Goal: Task Accomplishment & Management: Use online tool/utility

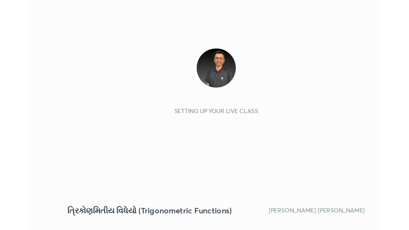
scroll to position [109, 204]
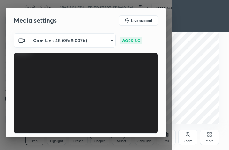
click at [215, 142] on div "More" at bounding box center [209, 137] width 19 height 15
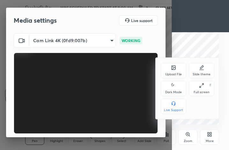
click at [200, 92] on div "Full screen" at bounding box center [202, 92] width 16 height 3
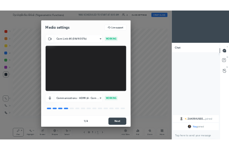
scroll to position [31765, 31673]
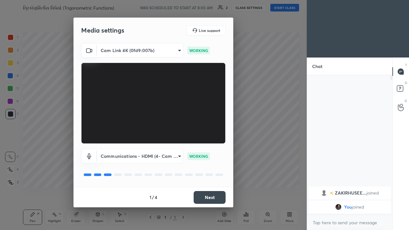
click at [208, 150] on button "Next" at bounding box center [210, 197] width 32 height 13
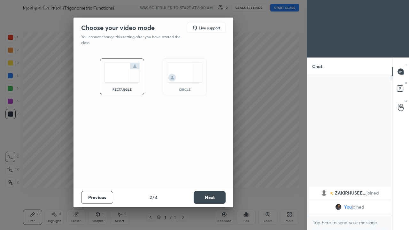
click at [208, 150] on button "Next" at bounding box center [210, 197] width 32 height 13
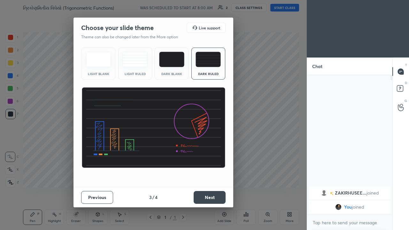
click at [181, 75] on div "Dark Blank" at bounding box center [172, 73] width 26 height 3
click at [207, 150] on button "Next" at bounding box center [210, 197] width 32 height 13
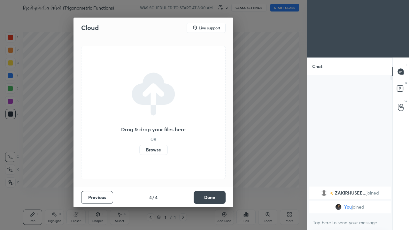
click at [158, 150] on label "Browse" at bounding box center [153, 150] width 28 height 10
click at [139, 150] on input "Browse" at bounding box center [139, 150] width 0 height 10
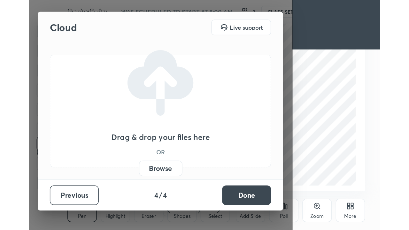
scroll to position [109, 204]
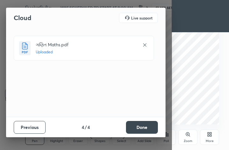
click at [144, 127] on button "Done" at bounding box center [142, 127] width 32 height 13
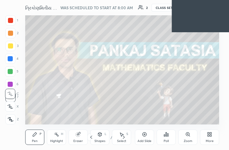
click at [211, 134] on icon at bounding box center [211, 134] width 2 height 2
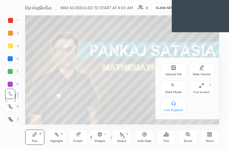
click at [208, 88] on div "Full screen F" at bounding box center [202, 88] width 26 height 15
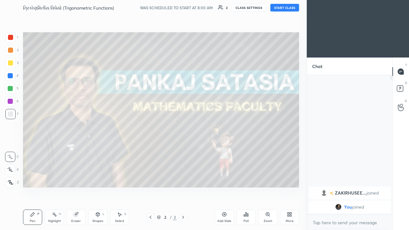
scroll to position [31765, 31673]
click at [229, 10] on button "START CLASS" at bounding box center [284, 8] width 29 height 8
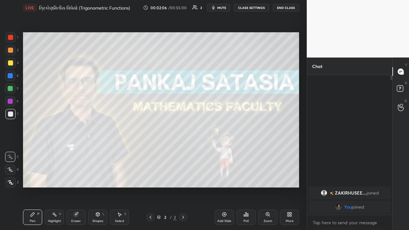
click at [222, 150] on div "Add Slide" at bounding box center [224, 221] width 14 height 3
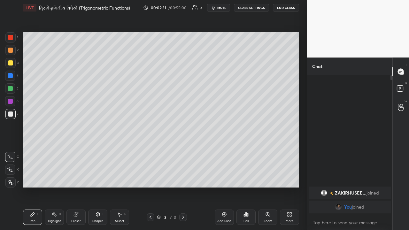
click at [10, 65] on div at bounding box center [10, 62] width 5 height 5
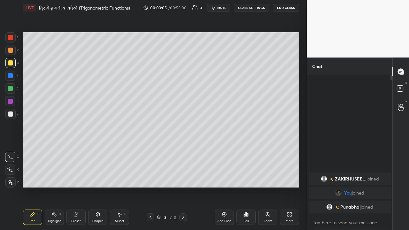
click at [11, 113] on div at bounding box center [10, 114] width 5 height 5
click at [60, 150] on div "Highlight H" at bounding box center [54, 217] width 19 height 15
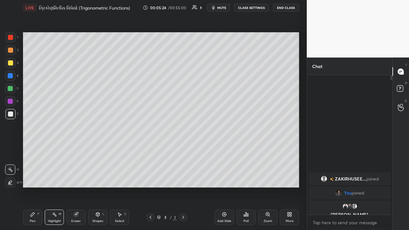
click at [31, 150] on div "Pen" at bounding box center [33, 221] width 6 height 3
click at [78, 150] on div "Eraser" at bounding box center [75, 217] width 19 height 15
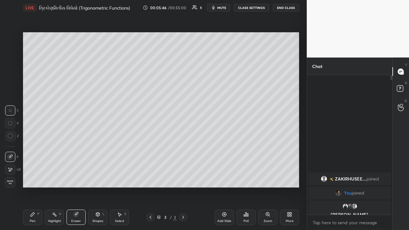
click at [41, 150] on div "Pen P" at bounding box center [32, 217] width 19 height 15
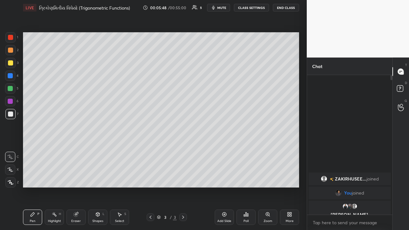
click at [10, 90] on div at bounding box center [10, 88] width 5 height 5
click at [76, 150] on div "Eraser" at bounding box center [76, 221] width 10 height 3
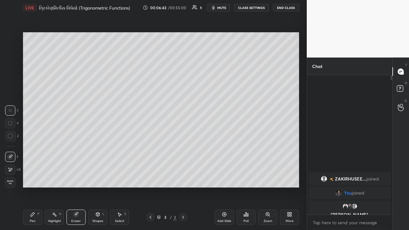
click at [33, 150] on div "Pen" at bounding box center [33, 221] width 6 height 3
click at [14, 51] on div at bounding box center [10, 50] width 10 height 10
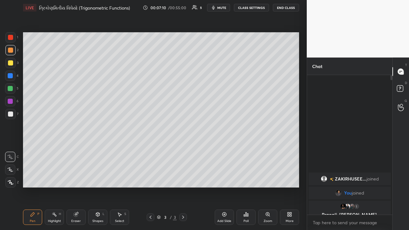
click at [225, 150] on icon at bounding box center [224, 214] width 5 height 5
click at [150, 150] on icon at bounding box center [150, 217] width 5 height 5
click at [226, 150] on icon at bounding box center [224, 214] width 4 height 4
click at [11, 64] on div at bounding box center [10, 62] width 5 height 5
click at [10, 113] on div at bounding box center [10, 114] width 5 height 5
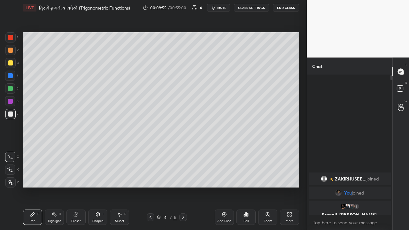
click at [77, 150] on div "Eraser" at bounding box center [76, 221] width 10 height 3
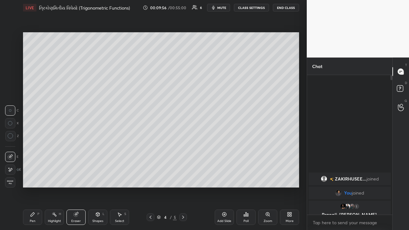
click at [37, 150] on div "Pen P" at bounding box center [32, 217] width 19 height 15
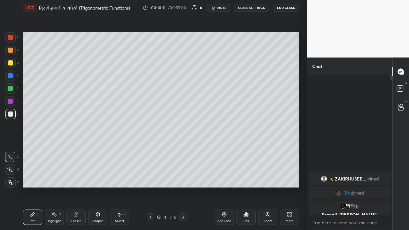
click at [151, 150] on icon at bounding box center [150, 217] width 5 height 5
click at [35, 150] on div "Pen P" at bounding box center [32, 217] width 19 height 15
click at [182, 150] on div at bounding box center [183, 217] width 8 height 8
click at [12, 104] on div at bounding box center [10, 101] width 5 height 5
click at [151, 150] on icon at bounding box center [150, 217] width 5 height 5
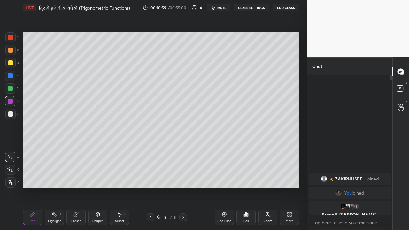
click at [183, 150] on icon at bounding box center [183, 217] width 5 height 5
click at [12, 51] on div at bounding box center [10, 50] width 5 height 5
click at [11, 90] on div at bounding box center [10, 88] width 5 height 5
click at [74, 150] on div "Eraser" at bounding box center [76, 221] width 10 height 3
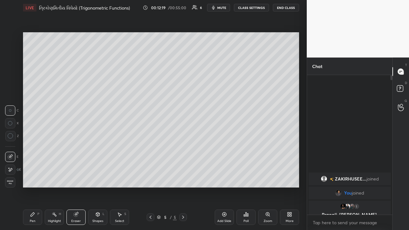
click at [35, 150] on div "Pen" at bounding box center [33, 221] width 6 height 3
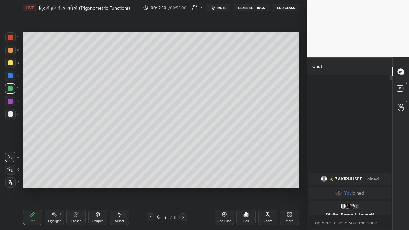
click at [10, 113] on div at bounding box center [10, 114] width 5 height 5
click at [10, 89] on div at bounding box center [10, 88] width 5 height 5
click at [56, 150] on div "Highlight H" at bounding box center [54, 217] width 19 height 15
click at [33, 150] on icon at bounding box center [32, 214] width 5 height 5
click at [11, 112] on div at bounding box center [10, 114] width 5 height 5
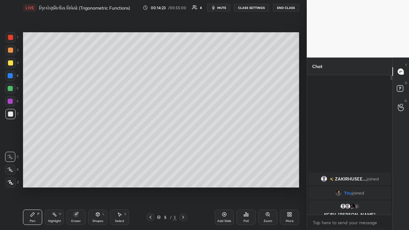
click at [56, 150] on rect at bounding box center [54, 214] width 3 height 3
click at [39, 150] on div "Pen P" at bounding box center [32, 217] width 19 height 15
click at [11, 90] on div at bounding box center [10, 88] width 5 height 5
click at [11, 115] on div at bounding box center [10, 114] width 5 height 5
click at [11, 90] on div at bounding box center [10, 88] width 5 height 5
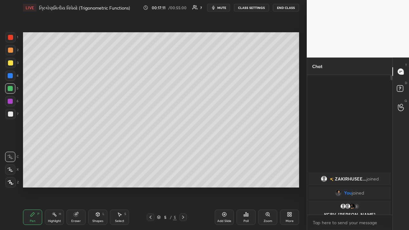
click at [75, 150] on div "Eraser" at bounding box center [75, 217] width 19 height 15
click at [36, 150] on div "Pen P" at bounding box center [32, 217] width 19 height 15
click at [10, 116] on div at bounding box center [10, 114] width 5 height 5
click at [11, 89] on div at bounding box center [10, 88] width 5 height 5
click at [56, 150] on div "Highlight H" at bounding box center [54, 217] width 19 height 15
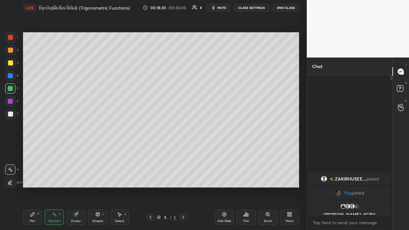
click at [14, 73] on div at bounding box center [10, 76] width 10 height 10
click at [38, 150] on div "Pen P" at bounding box center [32, 217] width 19 height 15
click at [121, 150] on div "Select" at bounding box center [119, 221] width 9 height 3
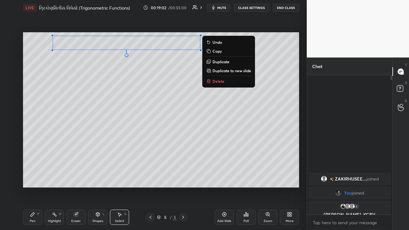
click at [224, 70] on p "Duplicate to new slide" at bounding box center [231, 70] width 39 height 5
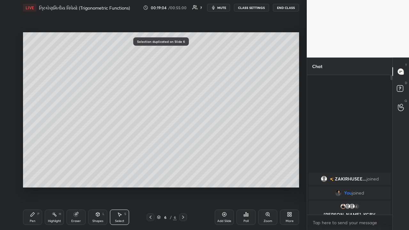
click at [120, 70] on div "0 ° Undo Copy Duplicate Duplicate to new slide Delete" at bounding box center [161, 109] width 276 height 155
click at [32, 150] on div "Pen P" at bounding box center [32, 217] width 19 height 15
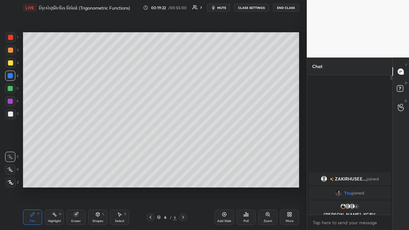
click at [75, 150] on div "Eraser" at bounding box center [75, 217] width 19 height 15
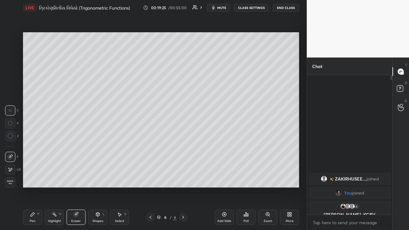
click at [34, 150] on icon at bounding box center [32, 214] width 5 height 5
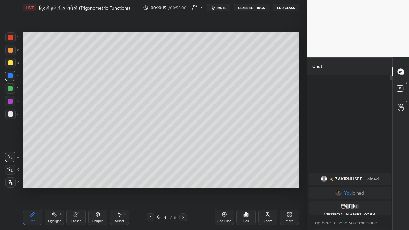
click at [56, 150] on div "Highlight" at bounding box center [54, 221] width 13 height 3
click at [36, 150] on div "Pen P" at bounding box center [32, 217] width 19 height 15
click at [12, 112] on div at bounding box center [10, 114] width 5 height 5
click at [11, 77] on div at bounding box center [10, 75] width 5 height 5
click at [76, 150] on div "Eraser" at bounding box center [76, 221] width 10 height 3
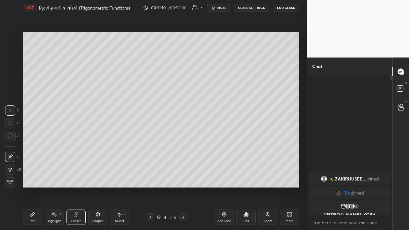
click at [35, 150] on div "Pen" at bounding box center [33, 221] width 6 height 3
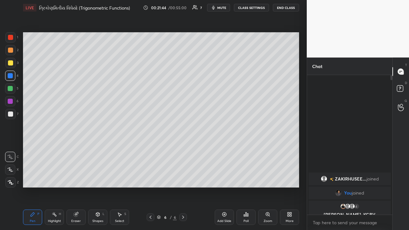
click at [12, 90] on div at bounding box center [10, 88] width 5 height 5
click at [9, 114] on div at bounding box center [10, 114] width 5 height 5
click at [11, 76] on div at bounding box center [10, 75] width 5 height 5
click at [12, 114] on div at bounding box center [10, 114] width 5 height 5
click at [11, 79] on div at bounding box center [10, 76] width 10 height 10
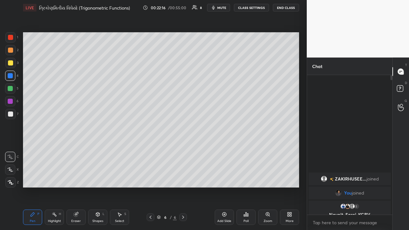
click at [11, 114] on div at bounding box center [10, 114] width 5 height 5
click at [12, 77] on div at bounding box center [10, 75] width 5 height 5
click at [59, 150] on div "Highlight" at bounding box center [54, 221] width 13 height 3
click at [9, 78] on div at bounding box center [10, 76] width 10 height 10
click at [33, 150] on div "Pen" at bounding box center [33, 221] width 6 height 3
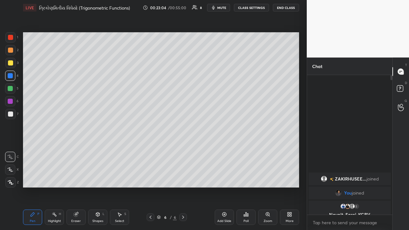
click at [151, 150] on icon at bounding box center [150, 217] width 5 height 5
click at [57, 150] on div "Highlight H" at bounding box center [54, 217] width 19 height 15
click at [183, 150] on icon at bounding box center [183, 217] width 5 height 5
click at [12, 115] on div at bounding box center [10, 114] width 5 height 5
click at [34, 150] on icon at bounding box center [32, 214] width 5 height 5
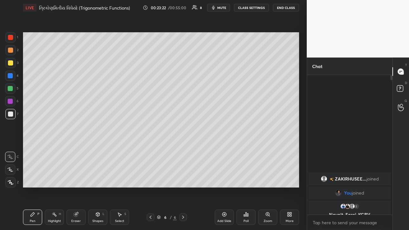
click at [35, 150] on div "Pen P" at bounding box center [32, 217] width 19 height 15
click at [12, 78] on div at bounding box center [10, 75] width 5 height 5
click at [56, 150] on div "Setting up your live class Poll for secs No correct answer Start poll" at bounding box center [160, 109] width 281 height 189
click at [11, 111] on div at bounding box center [10, 114] width 10 height 10
click at [151, 150] on icon at bounding box center [151, 217] width 2 height 3
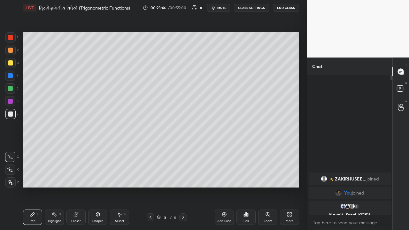
click at [183, 150] on icon at bounding box center [183, 217] width 5 height 5
click at [151, 150] on icon at bounding box center [150, 217] width 5 height 5
click at [182, 150] on div at bounding box center [183, 217] width 8 height 8
click at [227, 150] on div "Add Slide" at bounding box center [224, 217] width 19 height 15
click at [11, 74] on div at bounding box center [10, 75] width 5 height 5
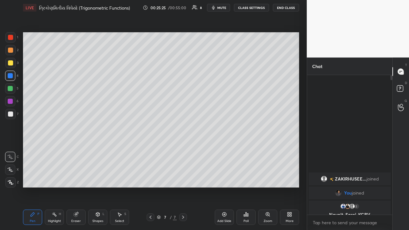
click at [12, 64] on div at bounding box center [10, 62] width 5 height 5
click at [11, 114] on div at bounding box center [10, 114] width 5 height 5
click at [54, 150] on div "Highlight H" at bounding box center [54, 217] width 19 height 15
click at [35, 150] on div "Pen P" at bounding box center [32, 217] width 19 height 15
click at [56, 150] on div "Highlight H" at bounding box center [54, 217] width 19 height 15
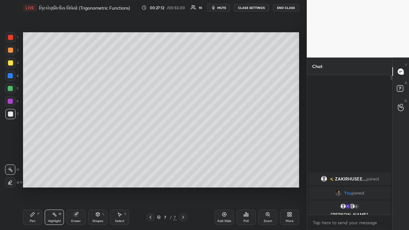
click at [28, 150] on div "Pen P" at bounding box center [32, 217] width 19 height 15
click at [12, 89] on div at bounding box center [10, 88] width 5 height 5
click at [10, 52] on div at bounding box center [10, 50] width 5 height 5
click at [14, 112] on div at bounding box center [10, 114] width 10 height 10
click at [222, 150] on icon at bounding box center [224, 214] width 5 height 5
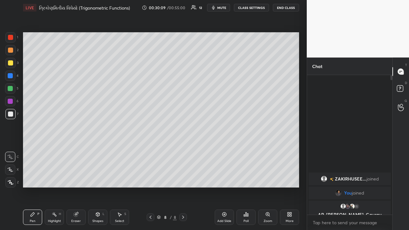
click at [10, 91] on div at bounding box center [10, 88] width 5 height 5
click at [76, 150] on div "Eraser" at bounding box center [76, 221] width 10 height 3
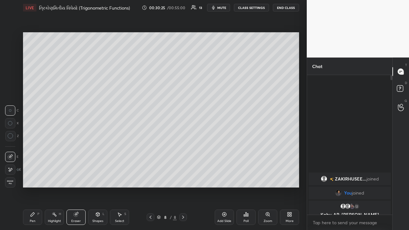
click at [35, 150] on div "Pen P" at bounding box center [32, 217] width 19 height 15
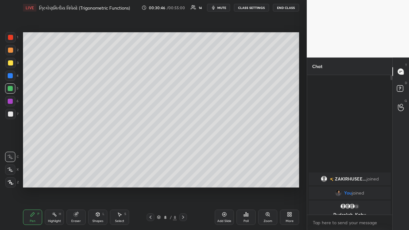
click at [12, 113] on div at bounding box center [10, 114] width 5 height 5
click at [12, 117] on div at bounding box center [10, 114] width 10 height 10
click at [115, 150] on div "Select S" at bounding box center [119, 217] width 19 height 15
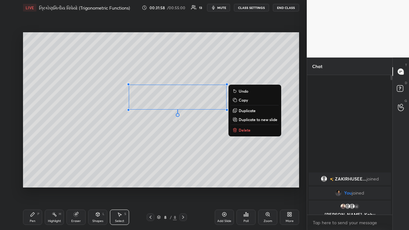
click at [229, 132] on p "Delete" at bounding box center [245, 129] width 12 height 5
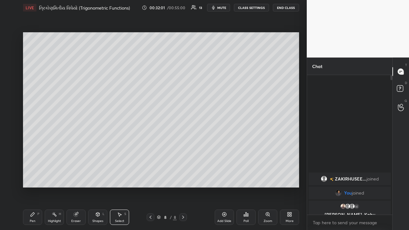
click at [30, 150] on icon at bounding box center [32, 214] width 5 height 5
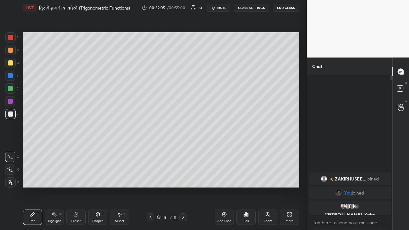
click at [9, 51] on div at bounding box center [10, 50] width 5 height 5
click at [97, 150] on div "Shapes L" at bounding box center [97, 217] width 19 height 15
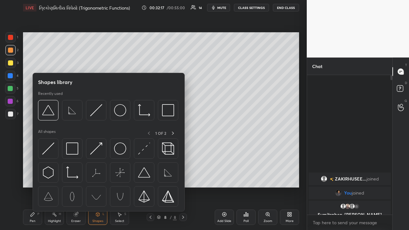
click at [78, 150] on div "Eraser" at bounding box center [76, 221] width 10 height 3
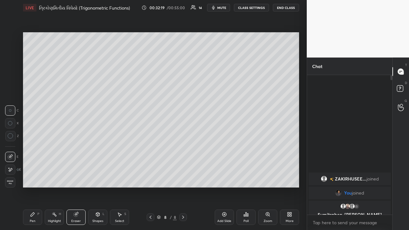
click at [34, 150] on div "Pen" at bounding box center [33, 221] width 6 height 3
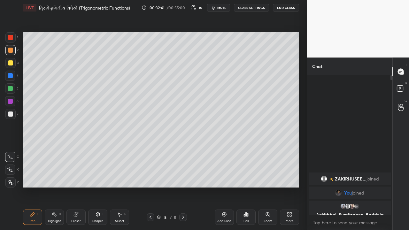
click at [11, 77] on div at bounding box center [10, 75] width 5 height 5
click at [224, 150] on icon at bounding box center [224, 214] width 5 height 5
click at [9, 89] on div at bounding box center [10, 88] width 5 height 5
click at [147, 150] on div at bounding box center [151, 217] width 8 height 8
click at [149, 150] on icon at bounding box center [150, 217] width 5 height 5
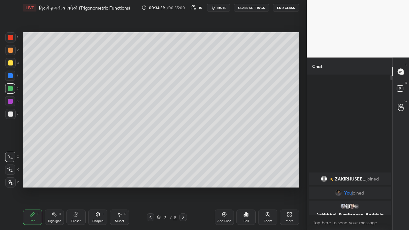
click at [12, 52] on div at bounding box center [10, 50] width 5 height 5
click at [183, 150] on icon at bounding box center [183, 217] width 5 height 5
click at [11, 64] on div at bounding box center [10, 62] width 5 height 5
click at [11, 113] on div at bounding box center [10, 114] width 5 height 5
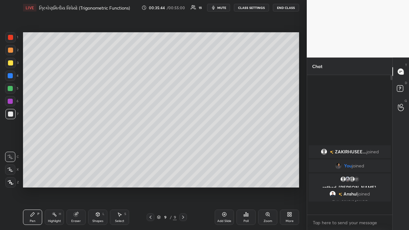
scroll to position [138, 83]
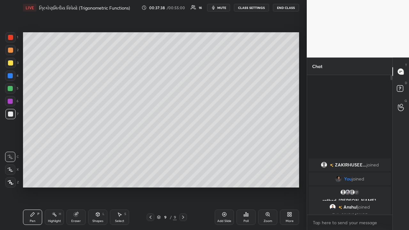
click at [76, 150] on div "Eraser" at bounding box center [76, 221] width 10 height 3
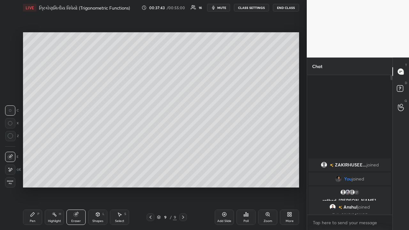
click at [33, 150] on icon at bounding box center [32, 214] width 5 height 5
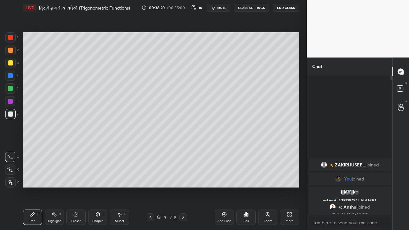
click at [226, 150] on div "Add Slide" at bounding box center [224, 217] width 19 height 15
click at [11, 51] on div at bounding box center [10, 50] width 5 height 5
click at [11, 76] on div at bounding box center [10, 75] width 5 height 5
click at [13, 115] on div at bounding box center [10, 114] width 10 height 10
click at [11, 51] on div at bounding box center [10, 50] width 5 height 5
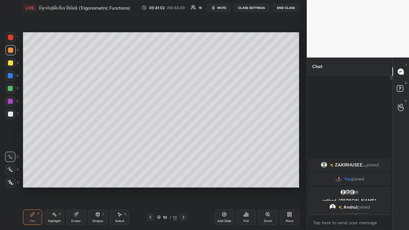
click at [12, 115] on div at bounding box center [10, 114] width 5 height 5
click at [51, 150] on div "Highlight H" at bounding box center [54, 217] width 19 height 15
click at [34, 150] on icon at bounding box center [33, 214] width 4 height 4
click at [227, 150] on div "Add Slide" at bounding box center [224, 217] width 19 height 15
click at [12, 51] on div at bounding box center [10, 50] width 5 height 5
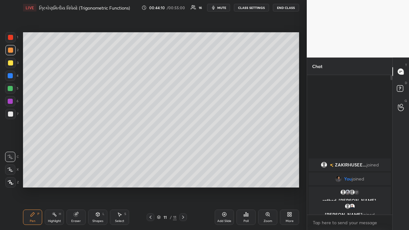
click at [10, 115] on div at bounding box center [10, 114] width 5 height 5
click at [117, 150] on div "Select S" at bounding box center [119, 217] width 19 height 15
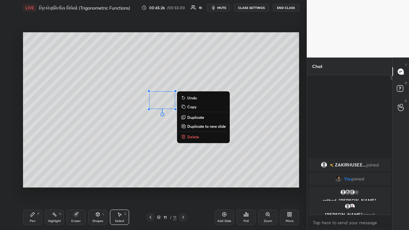
click at [139, 137] on div "0 ° Undo Copy Duplicate Duplicate to new slide Delete" at bounding box center [161, 109] width 276 height 155
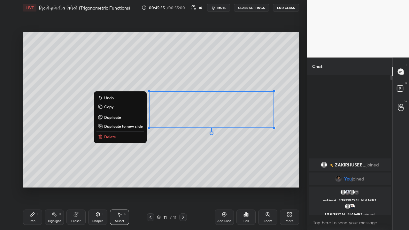
click at [114, 135] on p "Delete" at bounding box center [110, 136] width 12 height 5
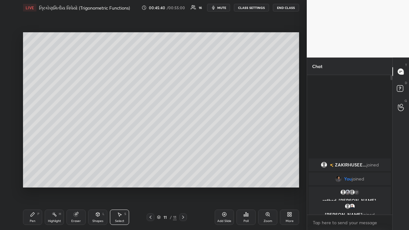
click at [32, 150] on icon at bounding box center [33, 214] width 4 height 4
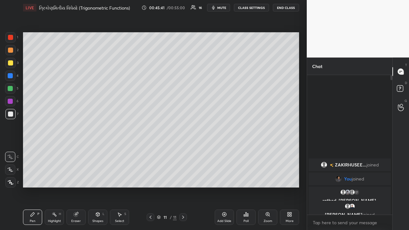
click at [9, 91] on div at bounding box center [10, 88] width 5 height 5
click at [11, 55] on div at bounding box center [10, 50] width 10 height 10
click at [223, 150] on icon at bounding box center [224, 214] width 5 height 5
click at [78, 150] on div "Eraser" at bounding box center [76, 221] width 10 height 3
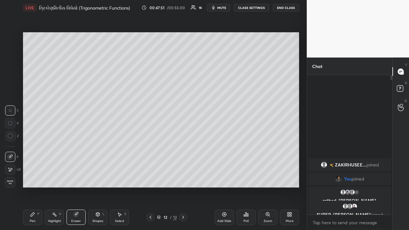
click at [36, 150] on div "Pen P" at bounding box center [32, 217] width 19 height 15
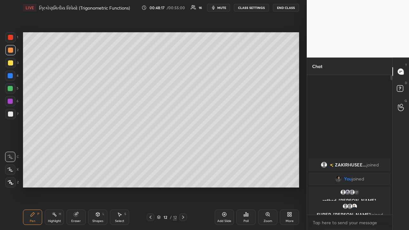
click at [12, 64] on div at bounding box center [10, 62] width 5 height 5
click at [229, 150] on icon at bounding box center [247, 214] width 1 height 3
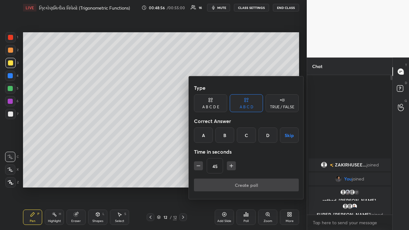
click at [229, 150] on div "Create poll" at bounding box center [246, 186] width 105 height 15
click at [229, 108] on div "A B C D" at bounding box center [247, 107] width 14 height 4
click at [229, 136] on button "Skip" at bounding box center [289, 134] width 19 height 15
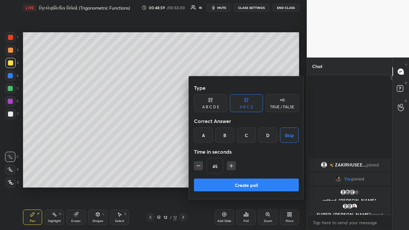
click at [229, 150] on button "Create poll" at bounding box center [246, 185] width 105 height 13
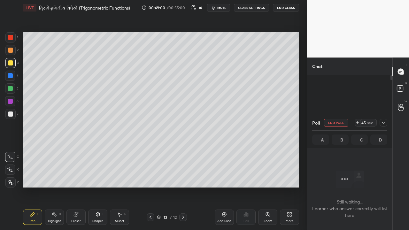
scroll to position [0, 0]
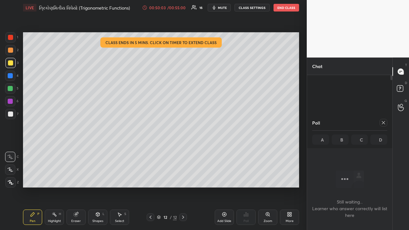
click at [11, 115] on div at bounding box center [10, 114] width 5 height 5
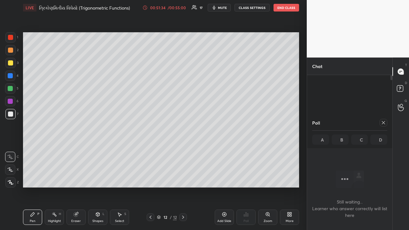
click at [10, 103] on div at bounding box center [10, 101] width 5 height 5
click at [224, 150] on icon at bounding box center [224, 214] width 5 height 5
click at [12, 76] on div at bounding box center [10, 75] width 5 height 5
click at [162, 150] on div "13" at bounding box center [165, 217] width 6 height 4
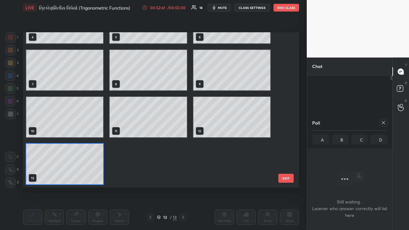
scroll to position [153, 273]
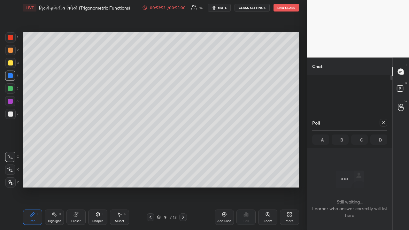
click at [162, 150] on div "9" at bounding box center [165, 217] width 6 height 4
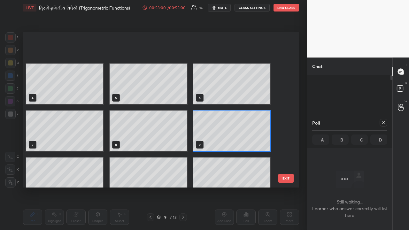
scroll to position [80, 0]
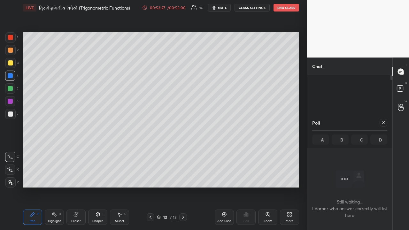
click at [229, 10] on button "End Class" at bounding box center [287, 8] width 26 height 8
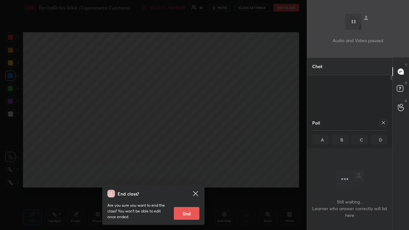
click at [189, 150] on button "End" at bounding box center [187, 213] width 26 height 13
type textarea "x"
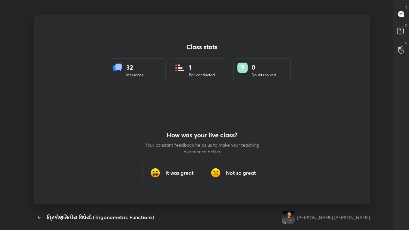
scroll to position [2, 0]
click at [187, 150] on h3 "It was great" at bounding box center [180, 173] width 28 height 8
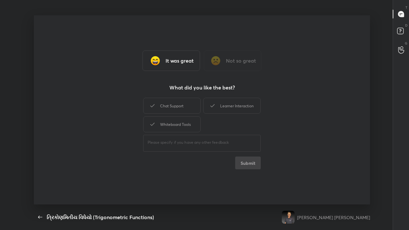
click at [187, 127] on div "Whiteboard Tools" at bounding box center [172, 124] width 58 height 16
click at [229, 150] on button "Submit" at bounding box center [248, 163] width 26 height 13
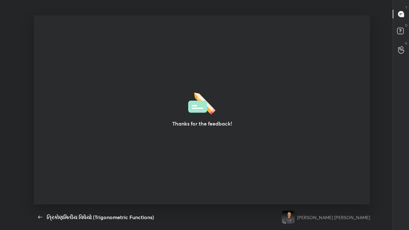
click at [229, 130] on div "Thanks for the feedback!" at bounding box center [202, 109] width 336 height 189
click at [43, 150] on icon "button" at bounding box center [40, 217] width 8 height 8
click at [40, 150] on icon "button" at bounding box center [40, 217] width 8 height 8
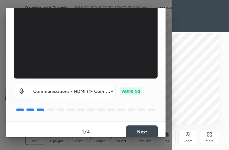
scroll to position [59, 0]
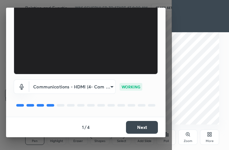
click at [145, 127] on button "Next" at bounding box center [142, 127] width 32 height 13
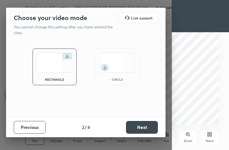
click at [145, 127] on button "Next" at bounding box center [142, 127] width 32 height 13
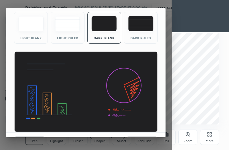
scroll to position [42, 0]
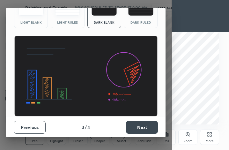
click at [146, 126] on button "Next" at bounding box center [142, 127] width 32 height 13
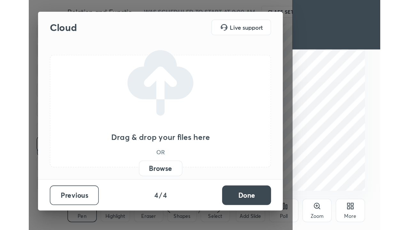
scroll to position [0, 0]
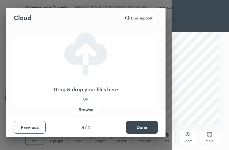
click at [91, 112] on label "Browse" at bounding box center [86, 110] width 28 height 10
click at [72, 112] on input "Browse" at bounding box center [72, 110] width 0 height 10
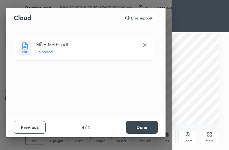
click at [152, 126] on button "Done" at bounding box center [142, 127] width 32 height 13
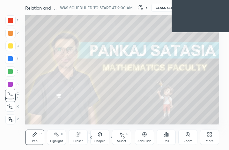
click at [211, 140] on div "More" at bounding box center [210, 141] width 8 height 3
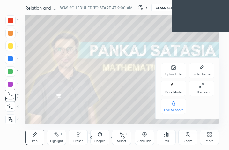
click at [205, 88] on div "Full screen F" at bounding box center [202, 88] width 26 height 15
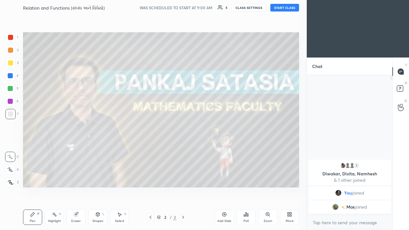
scroll to position [31765, 31673]
click at [229, 8] on button "START CLASS" at bounding box center [284, 8] width 29 height 8
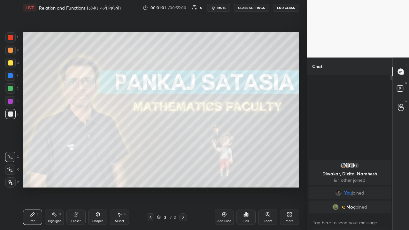
click at [223, 150] on icon at bounding box center [224, 214] width 5 height 5
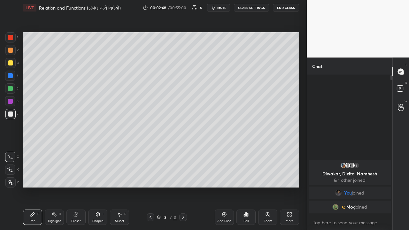
click at [8, 92] on div at bounding box center [10, 88] width 10 height 10
click at [222, 150] on icon at bounding box center [224, 214] width 4 height 4
click at [10, 113] on div at bounding box center [10, 114] width 5 height 5
click at [79, 150] on div "Eraser" at bounding box center [75, 217] width 19 height 15
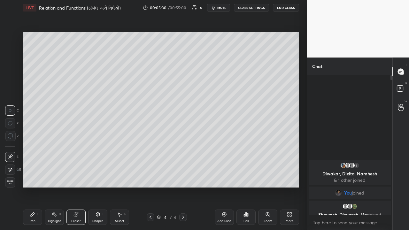
click at [37, 150] on div "Pen P" at bounding box center [32, 217] width 19 height 15
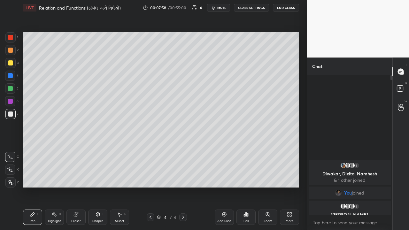
click at [58, 150] on div "Highlight H" at bounding box center [54, 217] width 19 height 15
click at [11, 150] on icon at bounding box center [10, 182] width 5 height 5
click at [11, 90] on div at bounding box center [10, 88] width 5 height 5
click at [34, 150] on div "Pen P" at bounding box center [32, 217] width 19 height 15
click at [57, 150] on div "Highlight H" at bounding box center [54, 217] width 19 height 15
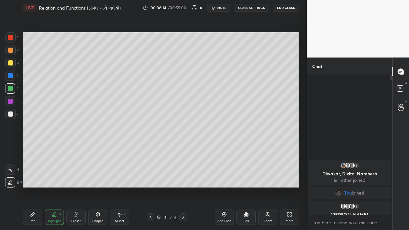
click at [12, 150] on icon at bounding box center [10, 169] width 5 height 5
click at [40, 150] on div "Pen P" at bounding box center [32, 217] width 19 height 15
click at [122, 150] on div "Select S" at bounding box center [119, 217] width 19 height 15
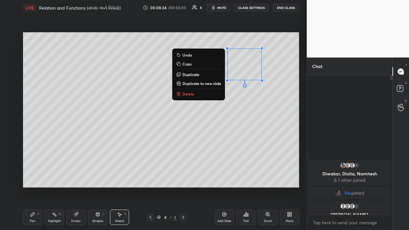
click at [189, 94] on p "Delete" at bounding box center [188, 93] width 12 height 5
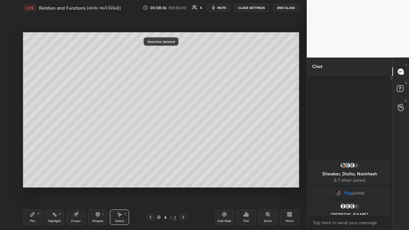
click at [37, 150] on div "Pen P" at bounding box center [32, 217] width 19 height 15
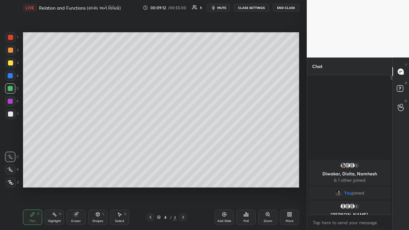
click at [223, 150] on icon at bounding box center [224, 214] width 5 height 5
click at [11, 115] on div at bounding box center [10, 114] width 5 height 5
click at [74, 150] on div "Eraser" at bounding box center [76, 221] width 10 height 3
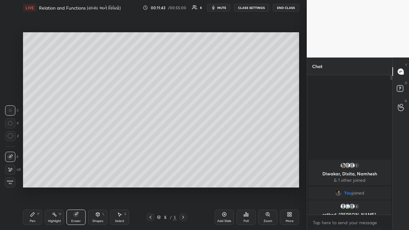
click at [33, 150] on div "Pen" at bounding box center [33, 221] width 6 height 3
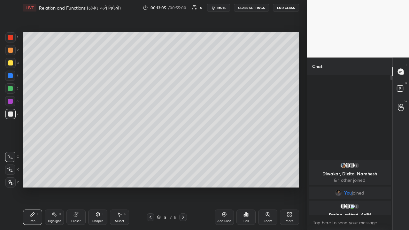
click at [224, 150] on icon at bounding box center [224, 214] width 2 height 2
click at [12, 90] on div at bounding box center [10, 88] width 5 height 5
click at [154, 150] on div at bounding box center [151, 217] width 8 height 8
click at [183, 150] on div at bounding box center [183, 217] width 8 height 8
click at [223, 150] on div "Add Slide" at bounding box center [224, 217] width 19 height 15
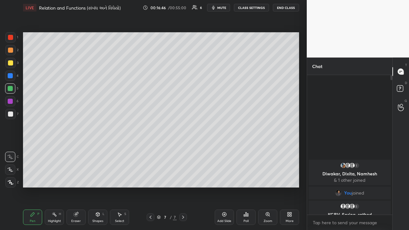
click at [151, 150] on icon at bounding box center [150, 217] width 5 height 5
click at [12, 64] on div at bounding box center [10, 62] width 5 height 5
click at [182, 150] on icon at bounding box center [183, 217] width 5 height 5
click at [183, 150] on icon at bounding box center [183, 217] width 5 height 5
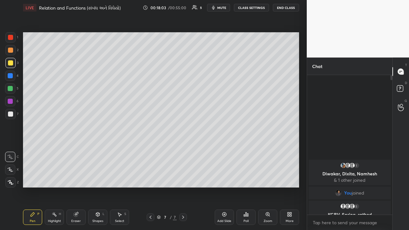
click at [151, 150] on icon at bounding box center [151, 217] width 2 height 3
click at [151, 150] on icon at bounding box center [150, 217] width 5 height 5
click at [183, 150] on icon at bounding box center [183, 217] width 5 height 5
click at [182, 150] on icon at bounding box center [183, 217] width 5 height 5
click at [11, 89] on div at bounding box center [10, 88] width 5 height 5
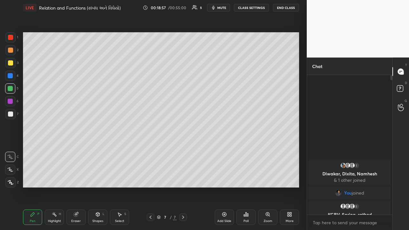
click at [13, 77] on div at bounding box center [10, 75] width 5 height 5
click at [9, 103] on div at bounding box center [10, 101] width 5 height 5
click at [77, 150] on div "Eraser" at bounding box center [75, 217] width 19 height 15
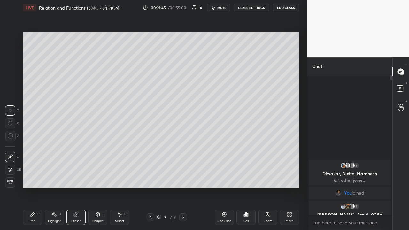
click at [35, 150] on div "Pen P" at bounding box center [32, 217] width 19 height 15
click at [224, 150] on icon at bounding box center [224, 214] width 5 height 5
click at [9, 115] on div at bounding box center [10, 114] width 5 height 5
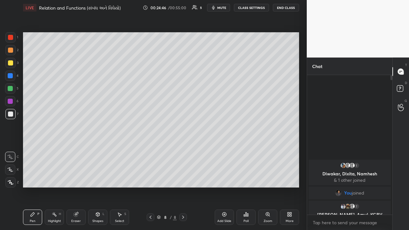
click at [11, 52] on div at bounding box center [10, 50] width 5 height 5
click at [11, 75] on div at bounding box center [10, 75] width 5 height 5
click at [12, 60] on div at bounding box center [10, 63] width 10 height 10
click at [51, 150] on div "Highlight" at bounding box center [54, 221] width 13 height 3
click at [30, 150] on div "Pen P" at bounding box center [32, 217] width 19 height 15
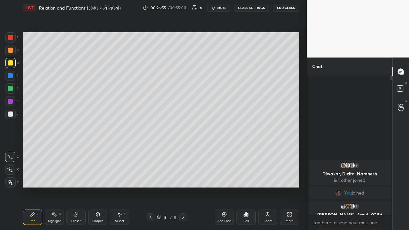
click at [50, 150] on div "Highlight" at bounding box center [54, 221] width 13 height 3
click at [33, 150] on div "Pen" at bounding box center [33, 221] width 6 height 3
click at [56, 150] on div "Highlight H" at bounding box center [54, 217] width 19 height 15
click at [223, 150] on icon at bounding box center [224, 214] width 4 height 4
click at [12, 52] on div at bounding box center [10, 50] width 5 height 5
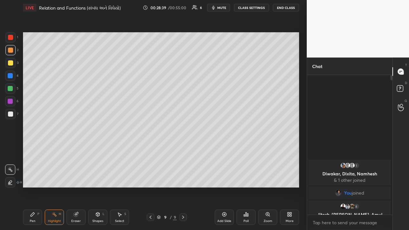
click at [36, 150] on div "Pen P" at bounding box center [32, 217] width 19 height 15
click at [35, 150] on div "Pen" at bounding box center [33, 221] width 6 height 3
click at [55, 150] on div "Highlight" at bounding box center [54, 221] width 13 height 3
click at [38, 150] on div "Pen P" at bounding box center [32, 217] width 19 height 15
click at [12, 114] on div at bounding box center [10, 114] width 5 height 5
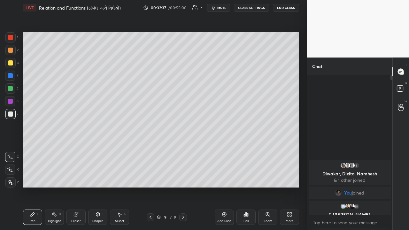
click at [151, 150] on icon at bounding box center [150, 217] width 5 height 5
click at [183, 150] on icon at bounding box center [183, 217] width 5 height 5
click at [12, 89] on div at bounding box center [10, 88] width 5 height 5
click at [49, 150] on div "Highlight H" at bounding box center [54, 217] width 19 height 15
click at [36, 150] on div "Pen P" at bounding box center [32, 217] width 19 height 15
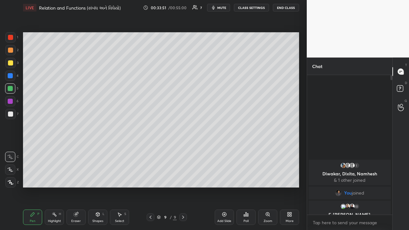
click at [49, 150] on div "Highlight H" at bounding box center [54, 217] width 19 height 15
click at [30, 150] on div "Pen" at bounding box center [33, 221] width 6 height 3
click at [229, 150] on div "Setting up your live class Poll for secs No correct answer Start poll" at bounding box center [160, 109] width 281 height 189
click at [223, 150] on icon at bounding box center [224, 214] width 5 height 5
click at [10, 64] on div at bounding box center [10, 62] width 5 height 5
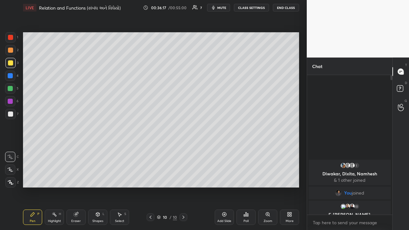
click at [229, 150] on div "Poll" at bounding box center [245, 217] width 19 height 15
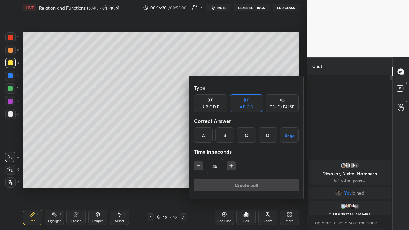
click at [229, 107] on div "TRUE / FALSE" at bounding box center [282, 107] width 24 height 4
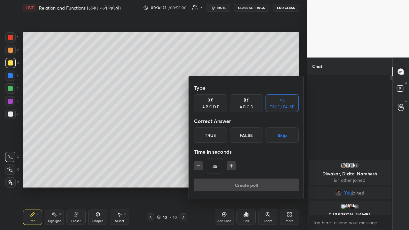
click at [229, 138] on button "Skip" at bounding box center [282, 134] width 33 height 15
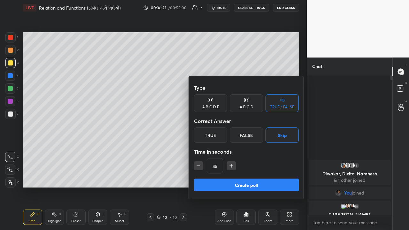
click at [229, 150] on button "Create poll" at bounding box center [246, 185] width 105 height 13
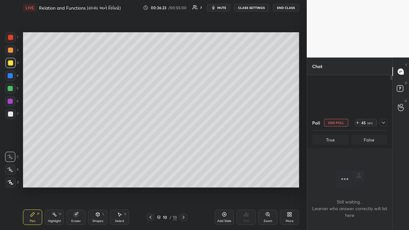
scroll to position [0, 0]
click at [12, 76] on div at bounding box center [10, 75] width 5 height 5
click at [8, 115] on div at bounding box center [10, 114] width 5 height 5
click at [10, 89] on div at bounding box center [10, 88] width 5 height 5
click at [227, 150] on div "Add Slide" at bounding box center [224, 217] width 19 height 15
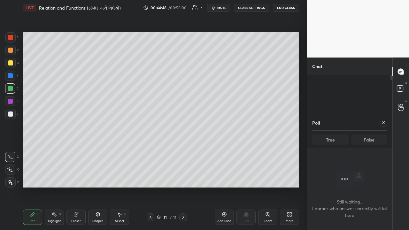
click at [56, 150] on div "Highlight H" at bounding box center [54, 217] width 19 height 15
click at [33, 150] on div "Pen P" at bounding box center [32, 217] width 19 height 15
click at [11, 77] on div at bounding box center [10, 75] width 5 height 5
click at [11, 62] on div at bounding box center [10, 62] width 5 height 5
click at [227, 150] on div "Add Slide" at bounding box center [224, 217] width 19 height 15
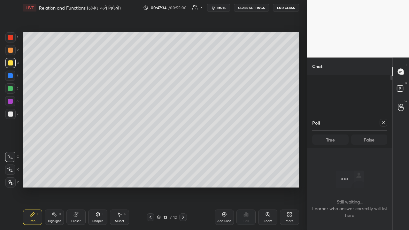
click at [76, 150] on div "Eraser" at bounding box center [75, 217] width 19 height 15
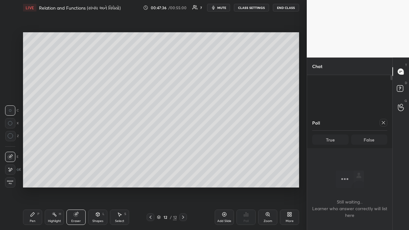
click at [37, 150] on div "Pen P" at bounding box center [32, 217] width 19 height 15
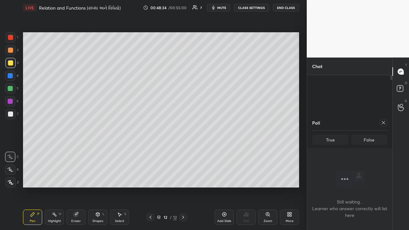
click at [229, 9] on button "End Class" at bounding box center [286, 8] width 26 height 8
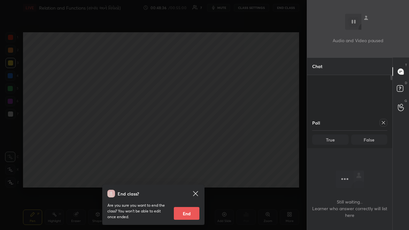
click at [186, 150] on button "End" at bounding box center [187, 213] width 26 height 13
type textarea "x"
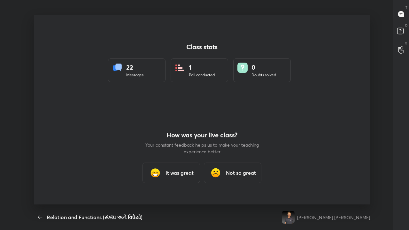
scroll to position [31765, 31550]
click at [185, 150] on h3 "It was great" at bounding box center [180, 173] width 28 height 8
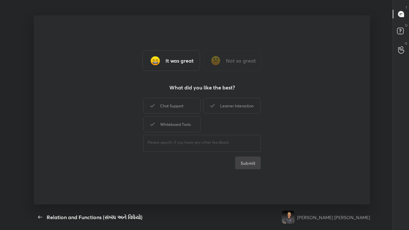
click at [190, 127] on div "Whiteboard Tools" at bounding box center [172, 124] width 58 height 16
click at [229, 150] on button "Submit" at bounding box center [248, 163] width 26 height 13
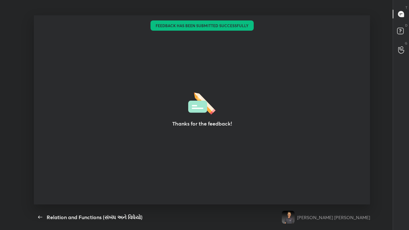
click at [229, 150] on div "Thanks for the feedback!" at bounding box center [202, 109] width 336 height 189
click at [38, 150] on icon "button" at bounding box center [40, 217] width 4 height 3
click at [37, 150] on icon "button" at bounding box center [40, 217] width 8 height 8
